Goal: Navigation & Orientation: Go to known website

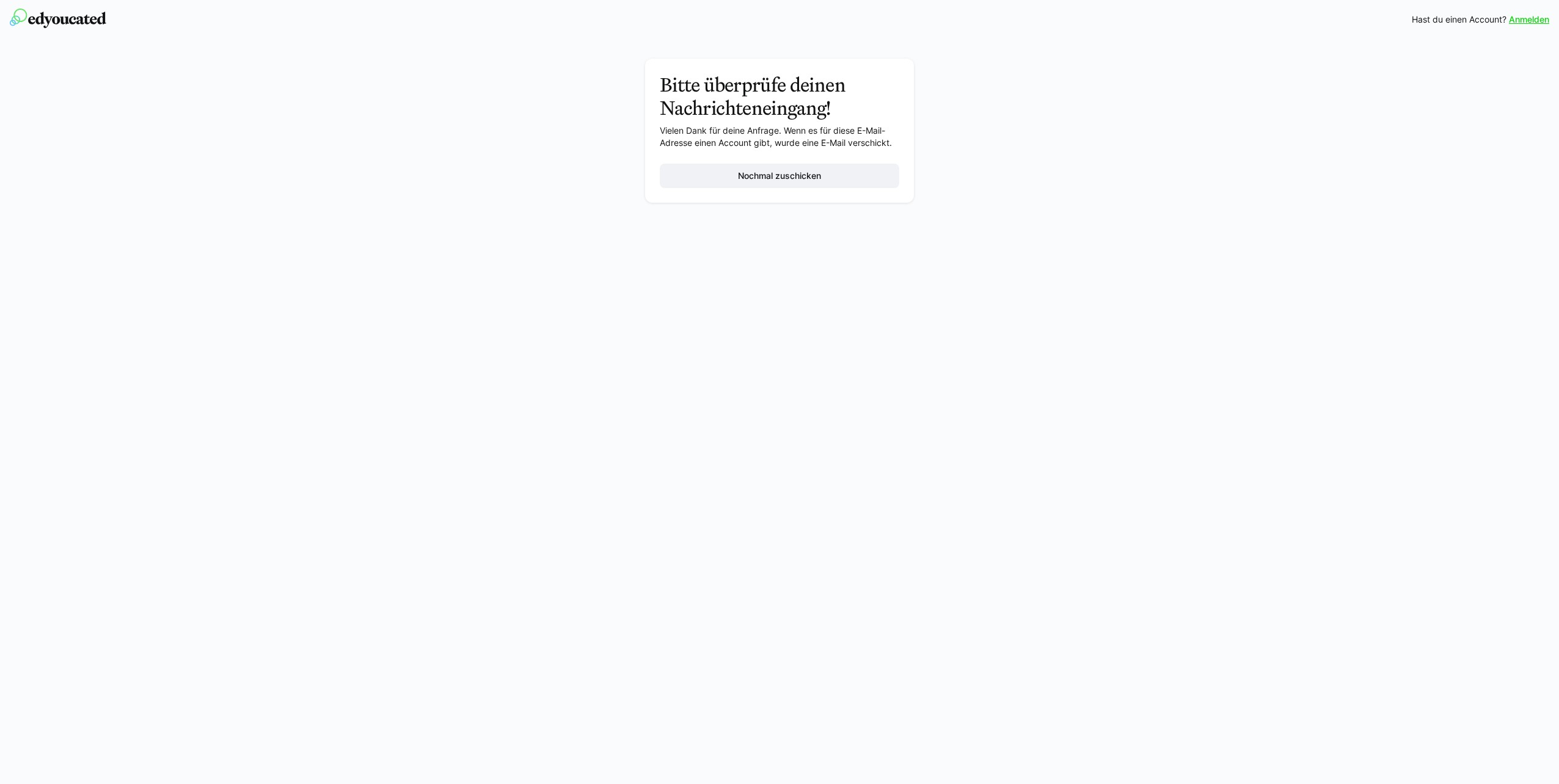
click at [1254, 272] on div "Anmelden Hast du einen Account? Anmelden Bitte überprüfe deinen Nachrichteneing…" at bounding box center [780, 392] width 1559 height 784
click at [1506, 19] on p "Hast du einen Account? [GEOGRAPHIC_DATA]" at bounding box center [1480, 19] width 138 height 12
click at [1515, 20] on link "Anmelden" at bounding box center [1528, 19] width 40 height 12
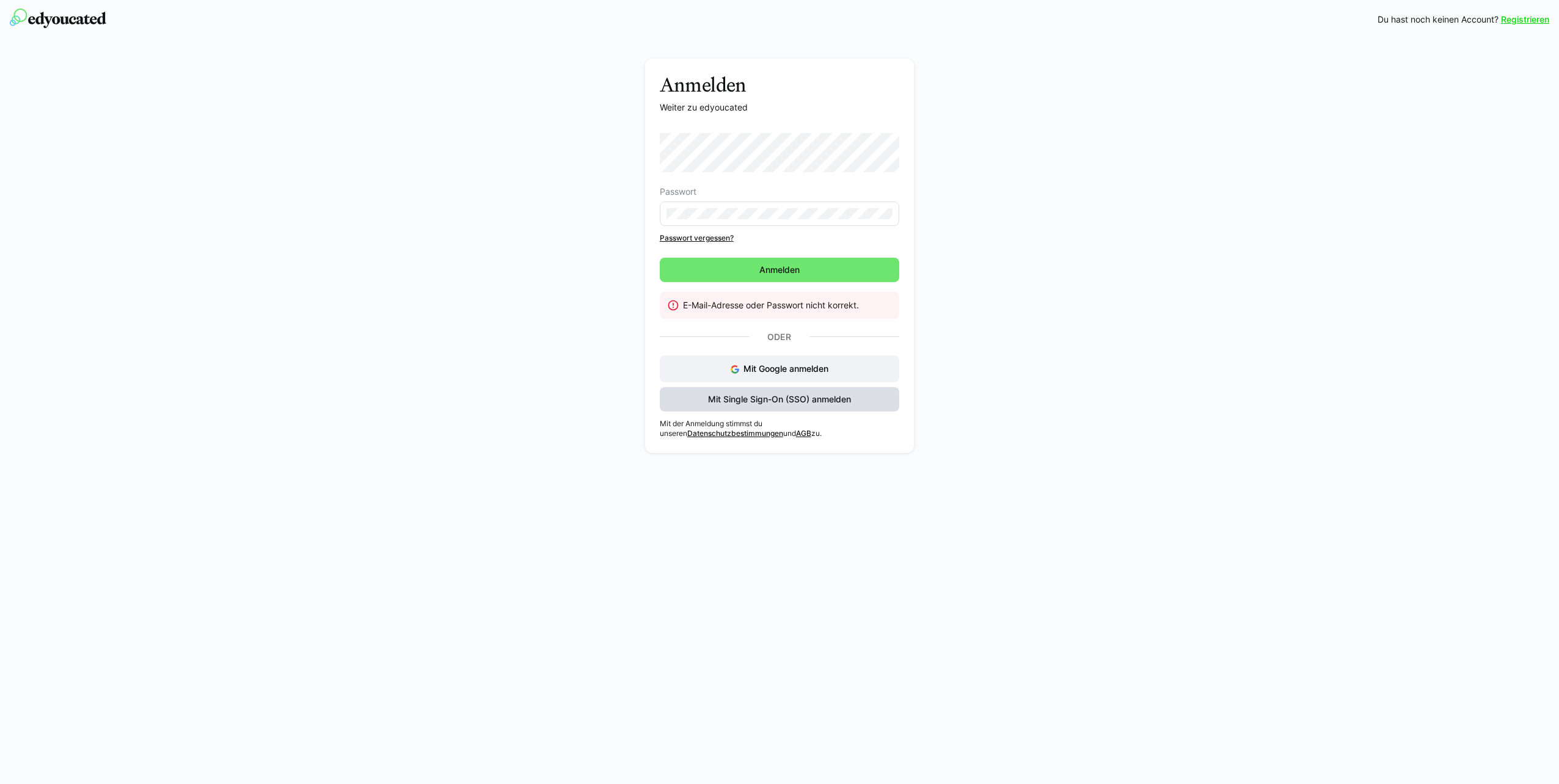
click at [791, 396] on span "Mit Single Sign-On (SSO) anmelden" at bounding box center [780, 399] width 146 height 12
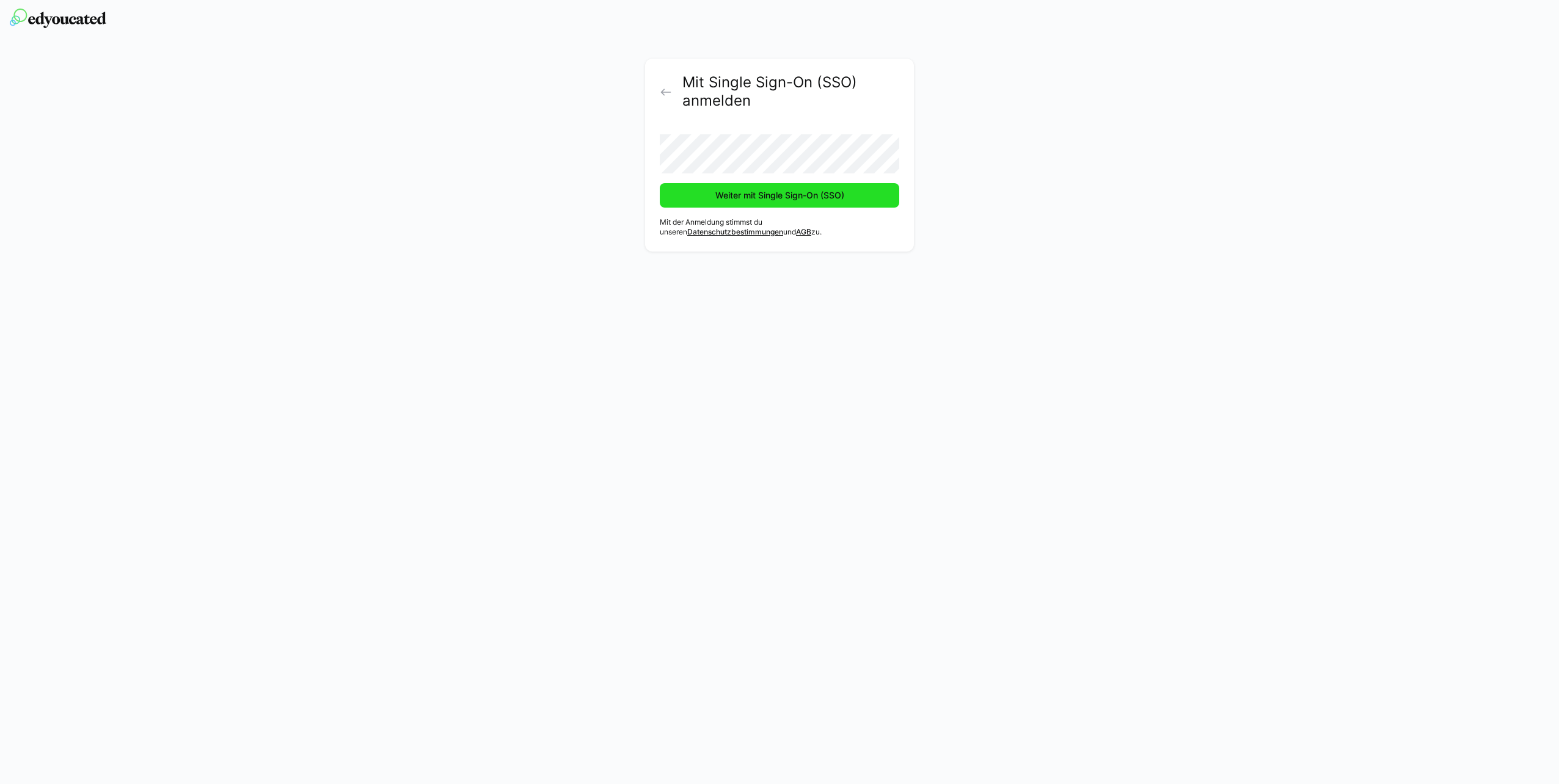
click at [756, 199] on span "Weiter mit Single Sign-On (SSO)" at bounding box center [780, 195] width 132 height 12
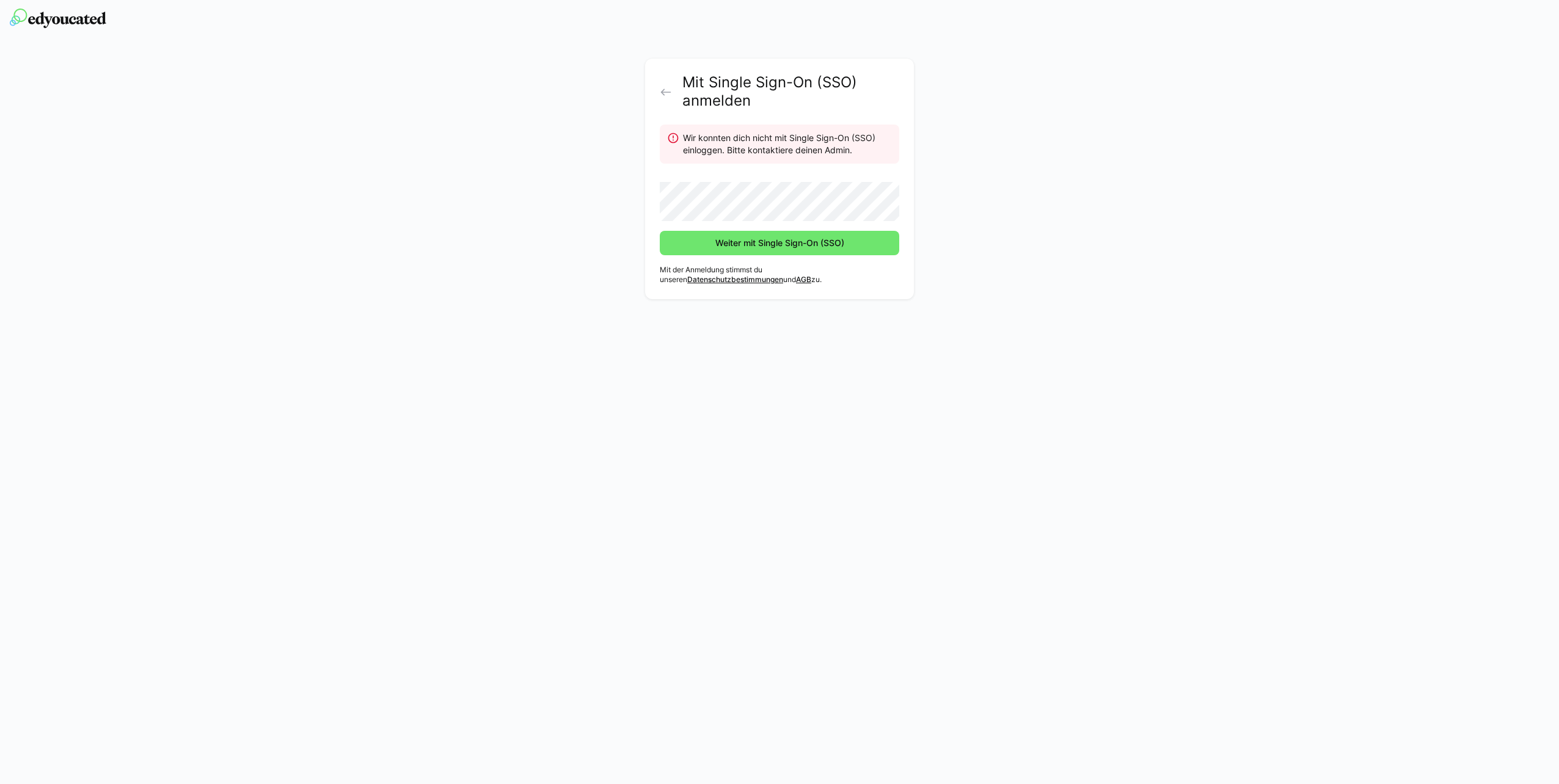
click at [657, 91] on div "Mit Single Sign-On (SSO) anmelden Wir konnten dich nicht mit Single Sign-On (SS…" at bounding box center [779, 178] width 269 height 241
click at [665, 94] on eds-icon at bounding box center [666, 92] width 12 height 12
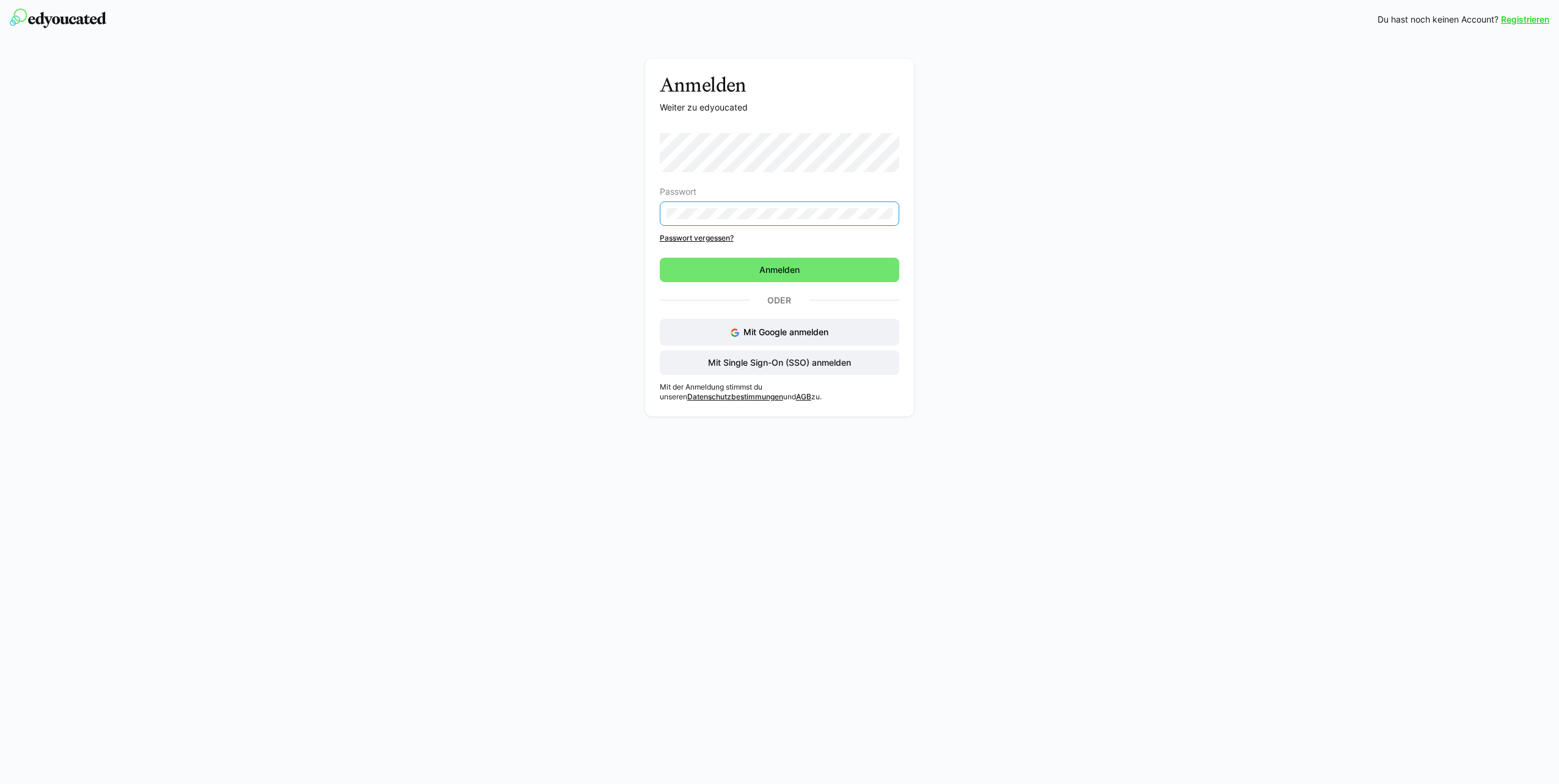
click at [961, 65] on div "Anmelden Weiter zu edyoucated Passwort Passwort vergessen? Anmelden Oder Mit Go…" at bounding box center [780, 240] width 689 height 364
